Goal: Task Accomplishment & Management: Use online tool/utility

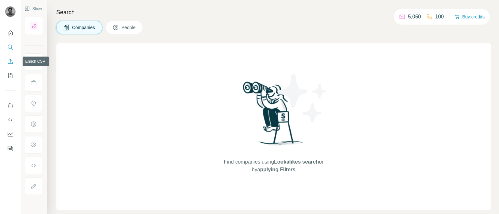
click at [8, 60] on icon "Enrich CSV" at bounding box center [10, 61] width 6 height 6
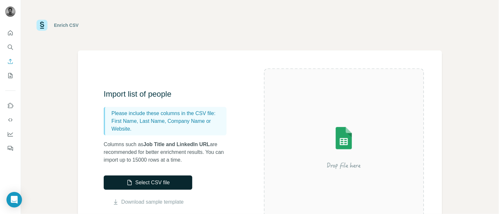
click at [162, 184] on button "Select CSV file" at bounding box center [148, 183] width 89 height 14
click at [182, 176] on button "Select CSV file" at bounding box center [148, 183] width 89 height 14
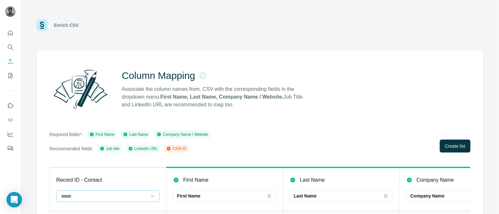
click at [131, 195] on input at bounding box center [103, 196] width 87 height 7
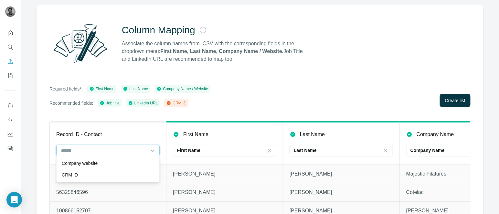
scroll to position [48, 0]
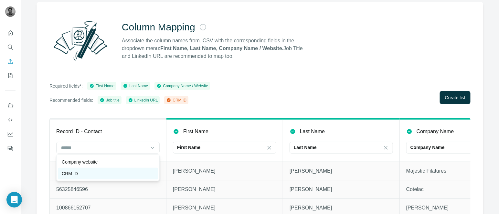
click at [90, 175] on div "CRM ID" at bounding box center [108, 173] width 92 height 6
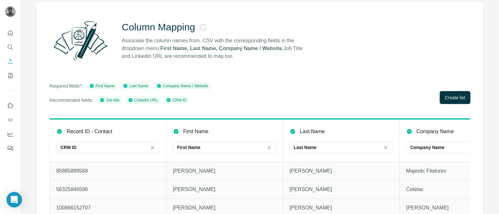
scroll to position [0, 402]
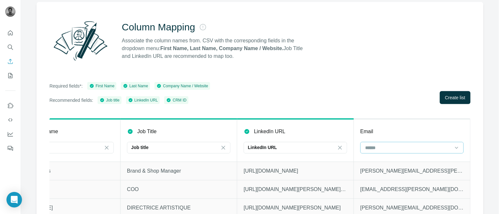
click at [368, 145] on input at bounding box center [408, 147] width 87 height 7
click at [445, 100] on span "Create list" at bounding box center [455, 97] width 20 height 6
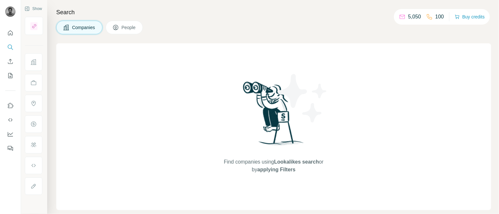
click at [4, 63] on div at bounding box center [10, 88] width 21 height 131
click at [7, 63] on icon "Enrich CSV" at bounding box center [10, 61] width 6 height 6
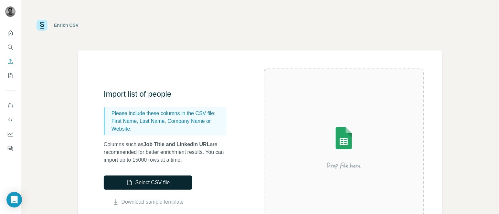
click at [150, 181] on button "Select CSV file" at bounding box center [148, 183] width 89 height 14
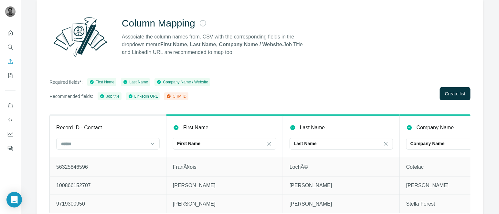
scroll to position [55, 0]
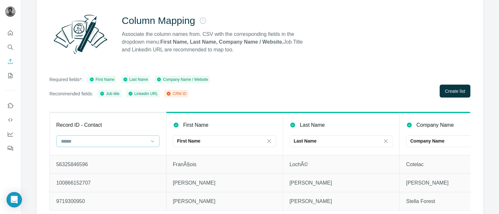
click at [119, 136] on div at bounding box center [103, 141] width 87 height 11
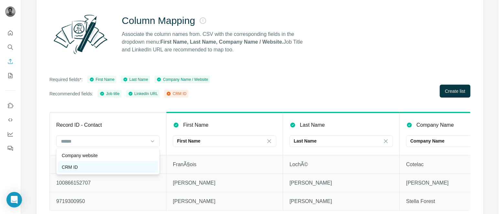
click at [107, 164] on div "CRM ID" at bounding box center [108, 167] width 92 height 6
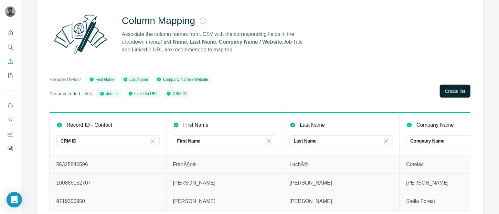
click at [446, 87] on button "Create list" at bounding box center [455, 91] width 31 height 13
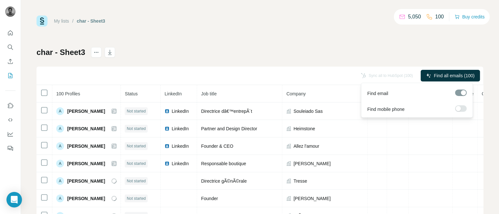
click at [462, 110] on label at bounding box center [461, 108] width 12 height 6
click at [431, 75] on span "Find all emails & mobiles (100)" at bounding box center [443, 75] width 62 height 6
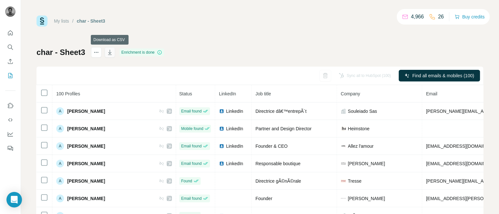
click at [112, 50] on icon "button" at bounding box center [110, 52] width 6 height 6
